Goal: Task Accomplishment & Management: Manage account settings

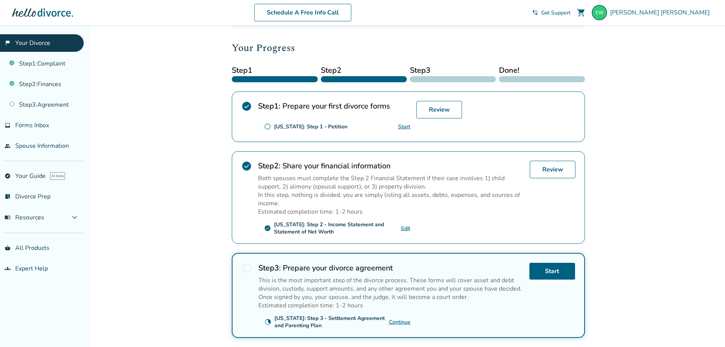
scroll to position [114, 0]
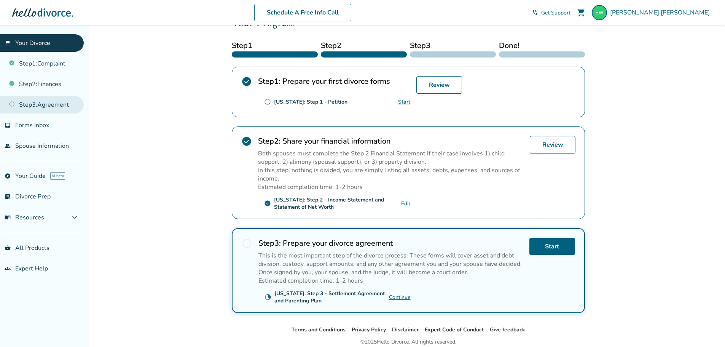
click at [62, 109] on link "Step 3 : Agreement" at bounding box center [42, 105] width 84 height 18
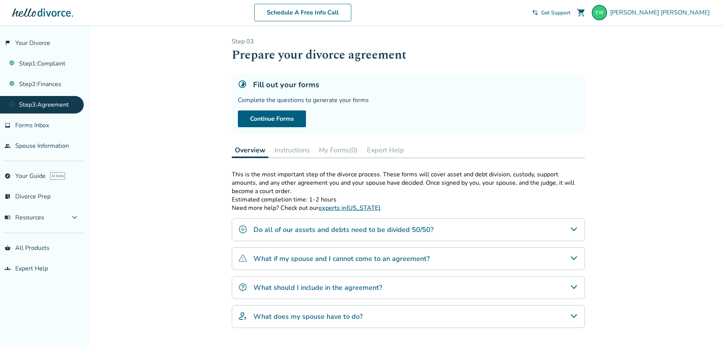
click at [334, 151] on button "My Forms (0)" at bounding box center [338, 149] width 45 height 15
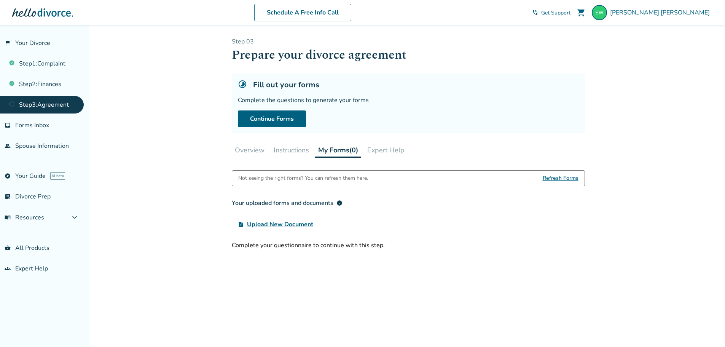
click at [280, 223] on span "Upload New Document" at bounding box center [280, 224] width 66 height 9
click at [0, 0] on input "upload_file Upload New Document" at bounding box center [0, 0] width 0 height 0
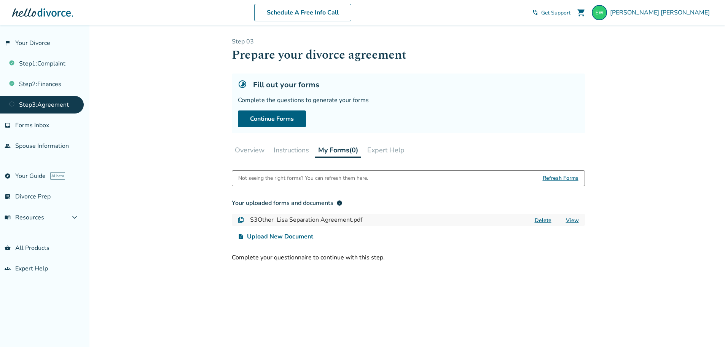
click at [569, 220] on link "View" at bounding box center [572, 220] width 13 height 7
click at [291, 237] on span "Upload New Document" at bounding box center [280, 236] width 66 height 9
click at [0, 0] on input "upload_file Upload New Document" at bounding box center [0, 0] width 0 height 0
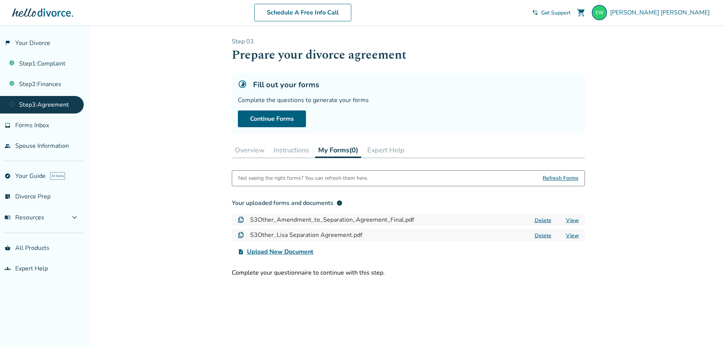
click at [572, 235] on link "View" at bounding box center [572, 235] width 13 height 7
click at [566, 221] on div "Delete View" at bounding box center [555, 220] width 46 height 8
click at [572, 221] on link "View" at bounding box center [572, 220] width 13 height 7
click at [683, 11] on span "[PERSON_NAME]" at bounding box center [661, 12] width 103 height 8
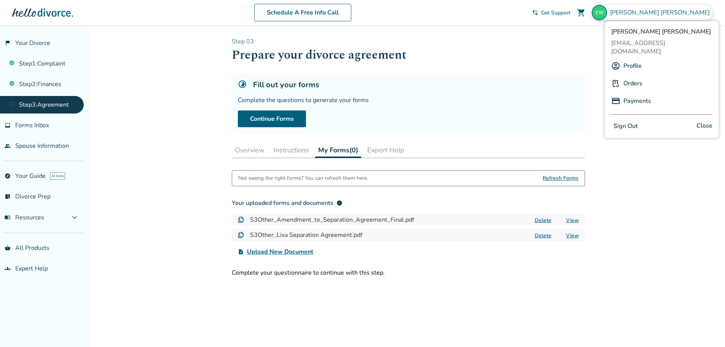
click at [628, 121] on button "Sign Out" at bounding box center [625, 126] width 29 height 11
